Goal: Information Seeking & Learning: Learn about a topic

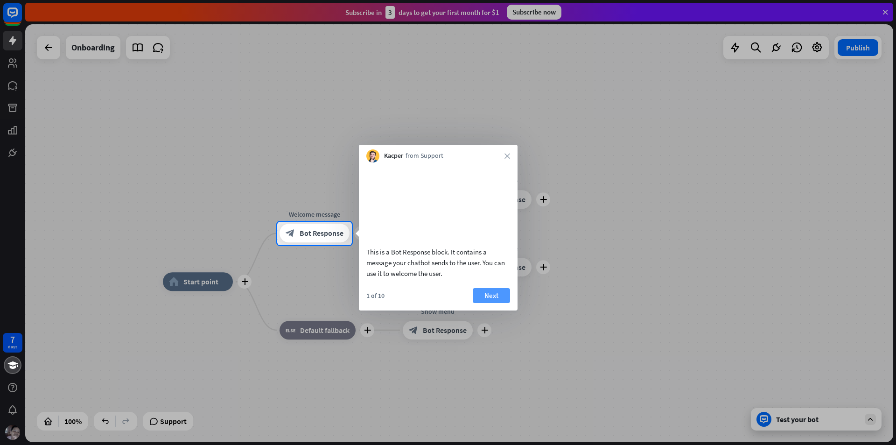
click at [478, 303] on button "Next" at bounding box center [491, 295] width 37 height 15
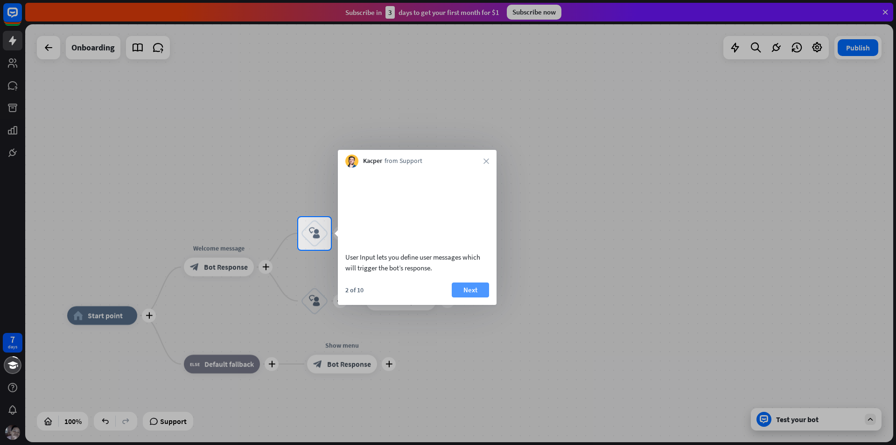
click at [476, 297] on button "Next" at bounding box center [470, 289] width 37 height 15
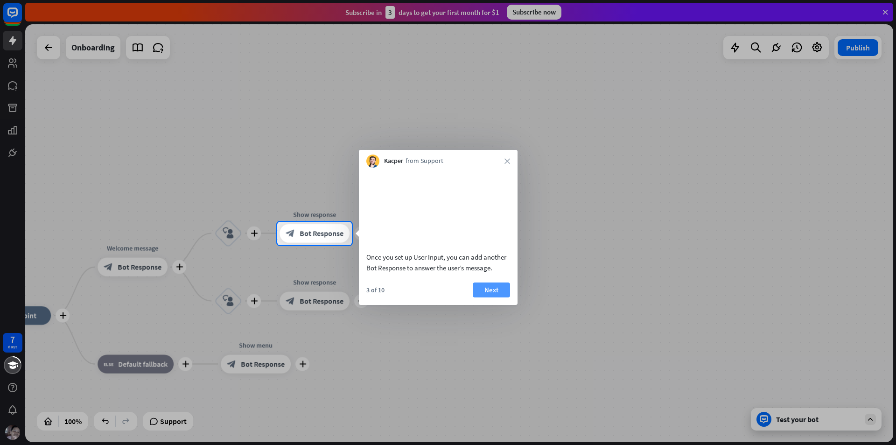
click at [487, 297] on button "Next" at bounding box center [491, 289] width 37 height 15
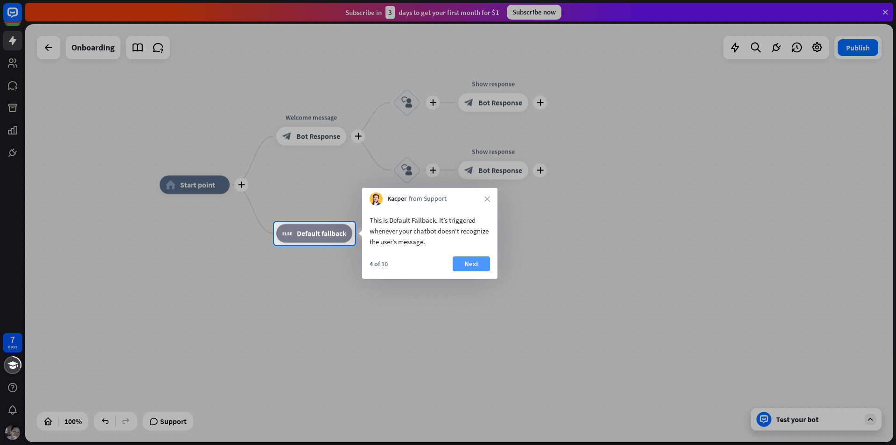
click at [473, 258] on button "Next" at bounding box center [470, 263] width 37 height 15
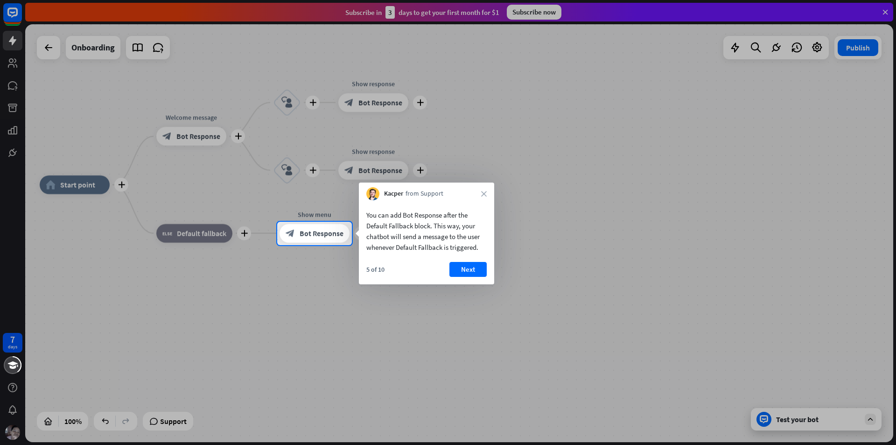
drag, startPoint x: 468, startPoint y: 269, endPoint x: 473, endPoint y: 256, distance: 14.6
click at [467, 270] on button "Next" at bounding box center [467, 269] width 37 height 15
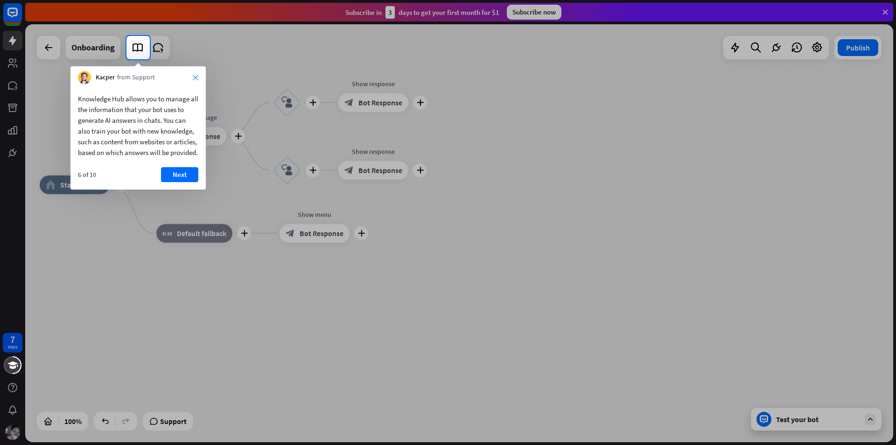
click at [196, 77] on icon "close" at bounding box center [196, 78] width 6 height 6
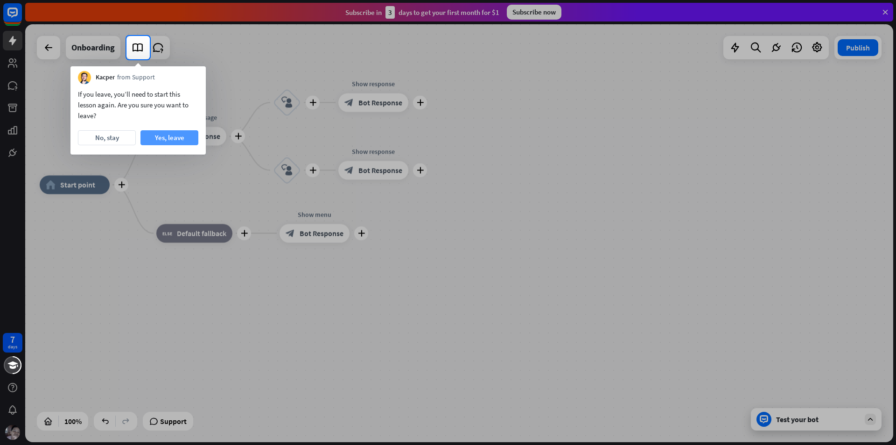
click at [169, 135] on button "Yes, leave" at bounding box center [169, 137] width 58 height 15
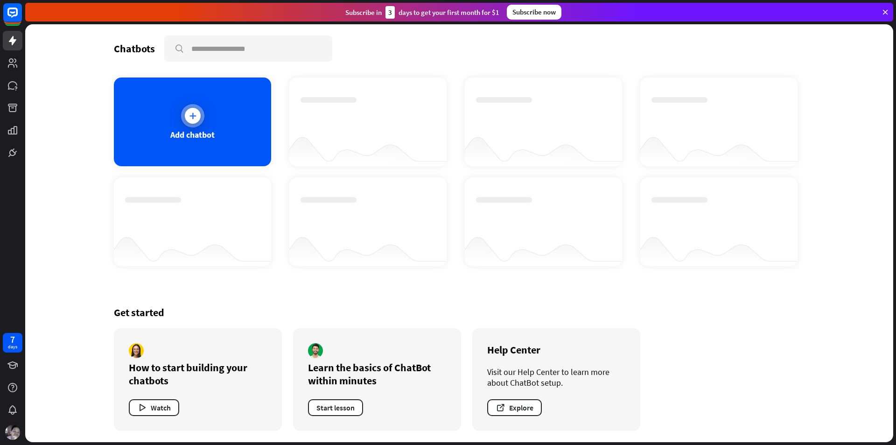
click at [196, 115] on icon at bounding box center [192, 115] width 9 height 9
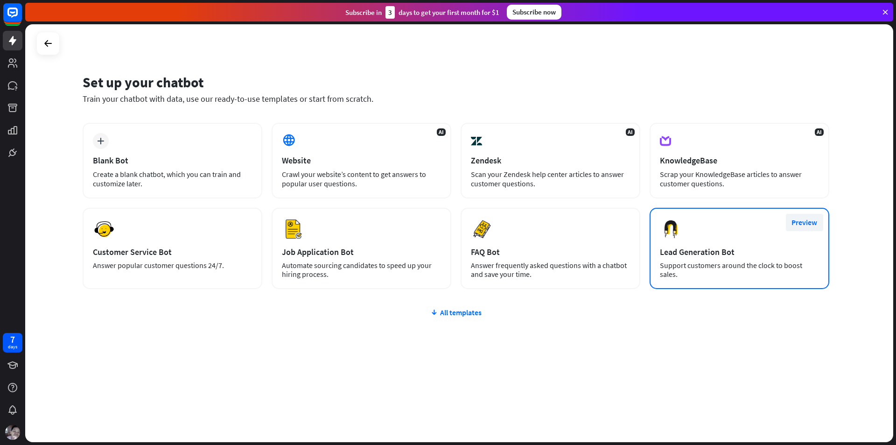
click at [801, 217] on button "Preview" at bounding box center [804, 222] width 37 height 17
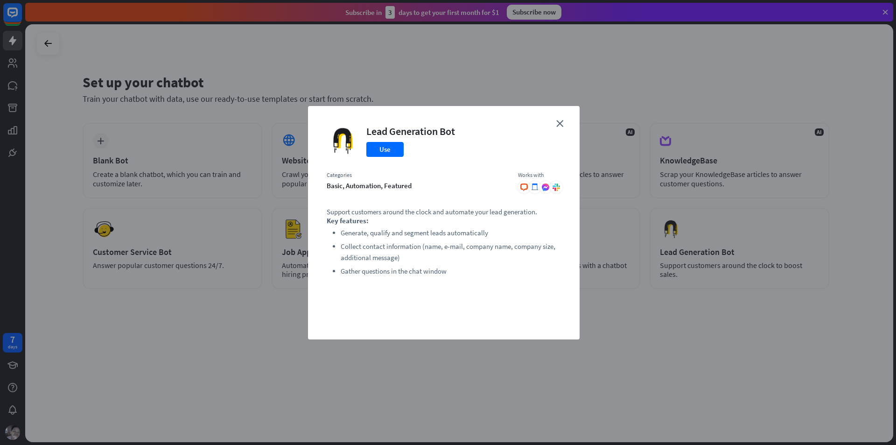
click at [554, 122] on div "close Lead Generation Bot Use Categories basic, automation, featured Works with…" at bounding box center [443, 222] width 271 height 233
click at [559, 126] on icon "close" at bounding box center [559, 123] width 7 height 7
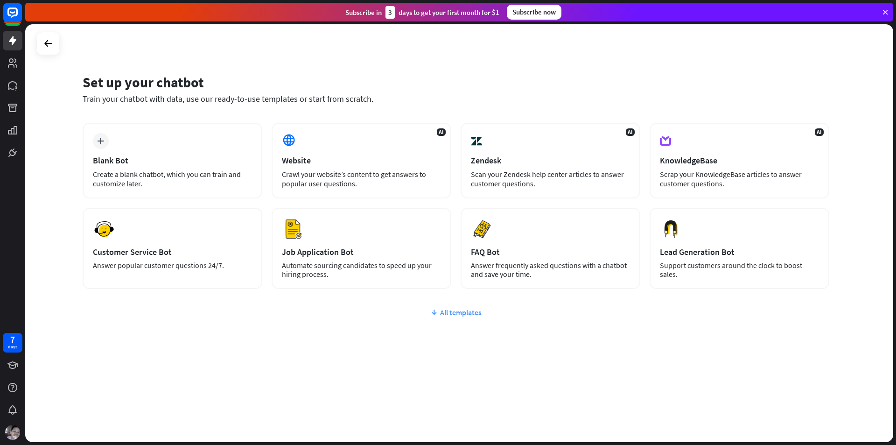
click at [457, 314] on div "All templates" at bounding box center [456, 311] width 746 height 9
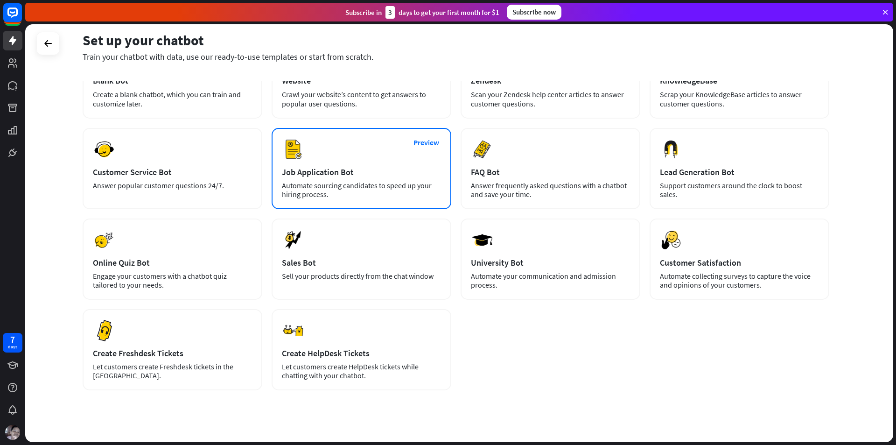
scroll to position [93, 0]
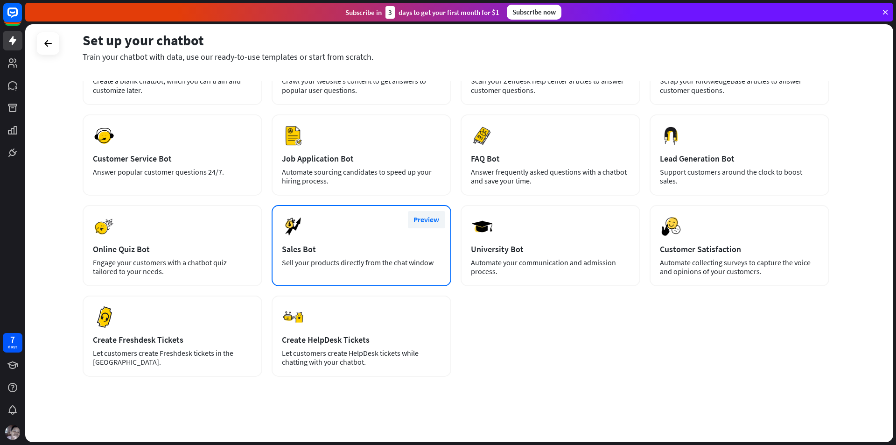
click at [427, 216] on button "Preview" at bounding box center [426, 219] width 37 height 17
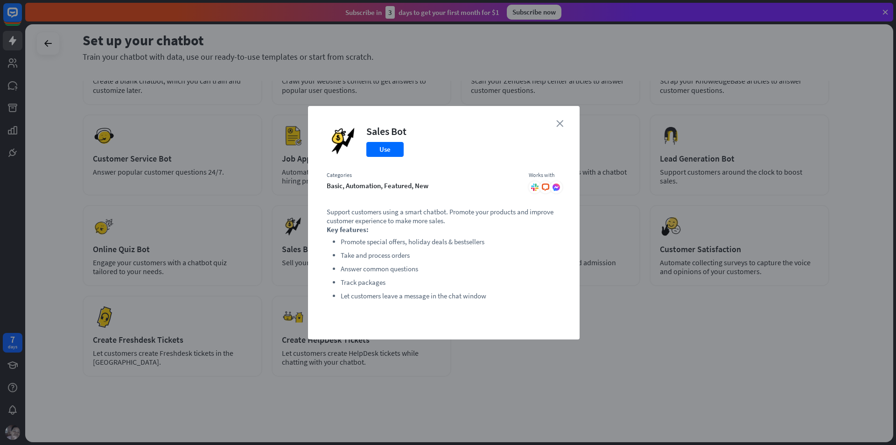
click at [559, 124] on icon "close" at bounding box center [559, 123] width 7 height 7
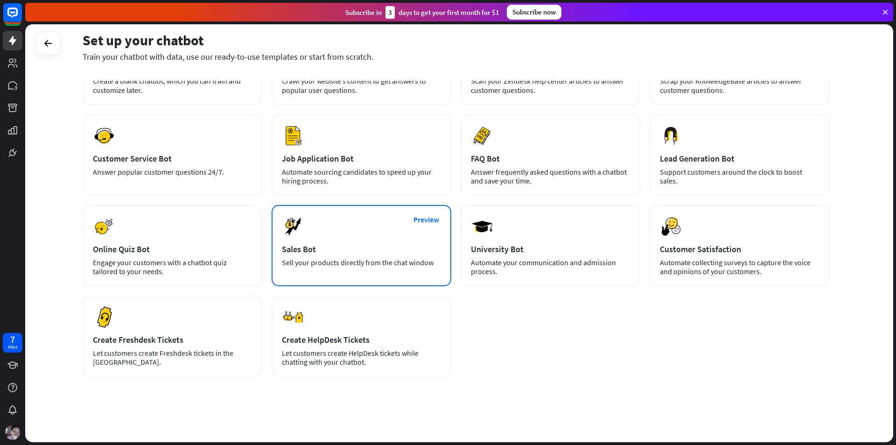
click at [314, 251] on div "Sales Bot" at bounding box center [361, 249] width 159 height 11
